Goal: Task Accomplishment & Management: Manage account settings

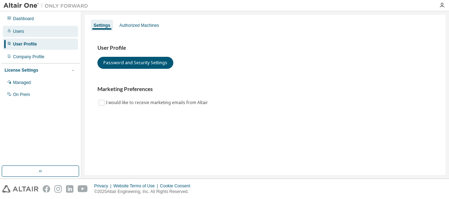
click at [31, 27] on div "Users" at bounding box center [40, 31] width 75 height 11
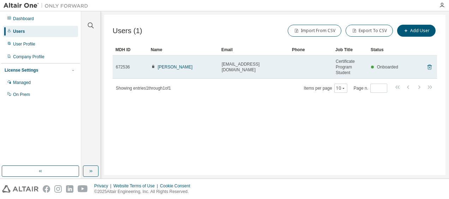
click at [428, 70] on icon at bounding box center [429, 67] width 6 height 8
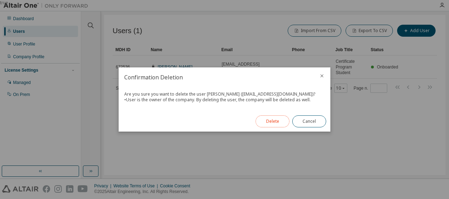
click at [281, 125] on button "Delete" at bounding box center [272, 121] width 34 height 12
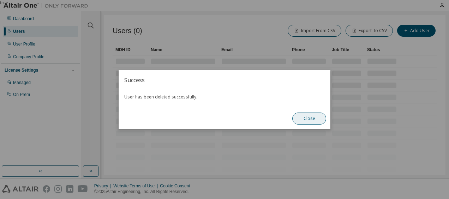
click at [299, 118] on button "Close" at bounding box center [309, 119] width 34 height 12
